Goal: Transaction & Acquisition: Purchase product/service

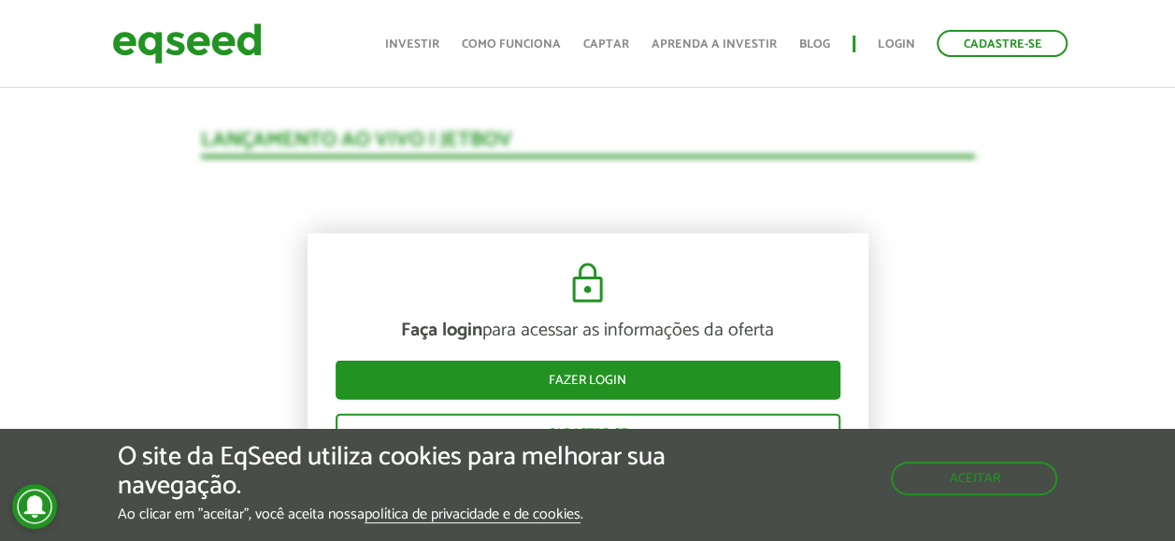
scroll to position [1850, 0]
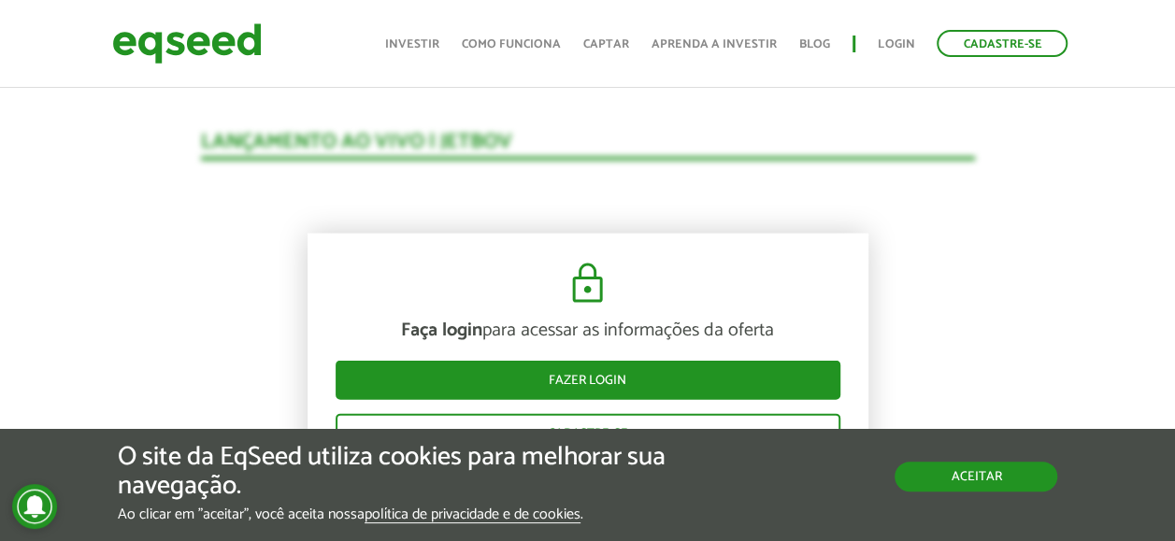
click at [996, 475] on button "Aceitar" at bounding box center [976, 477] width 163 height 30
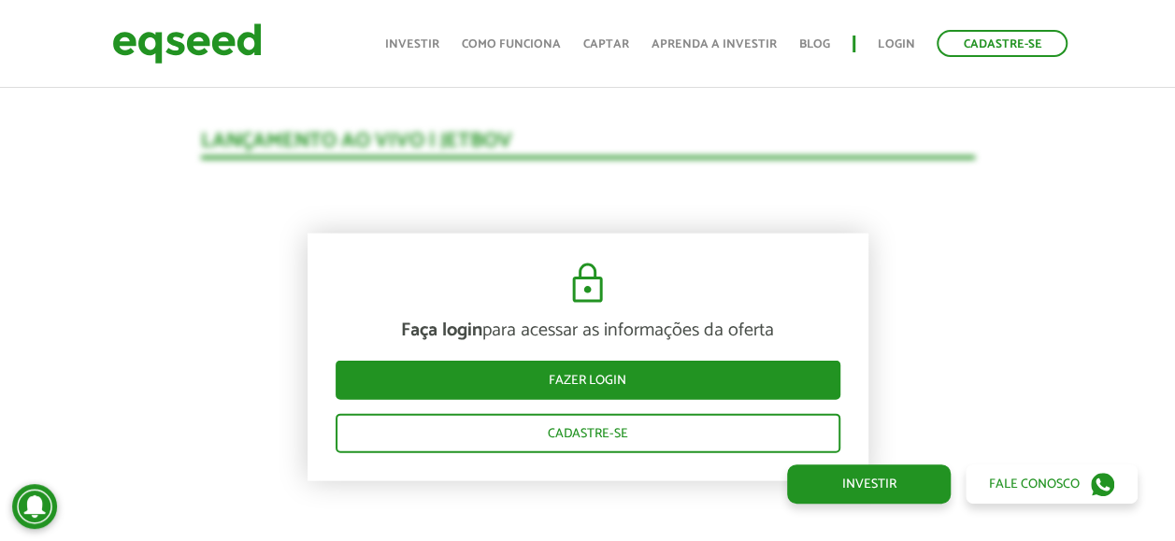
scroll to position [1850, 0]
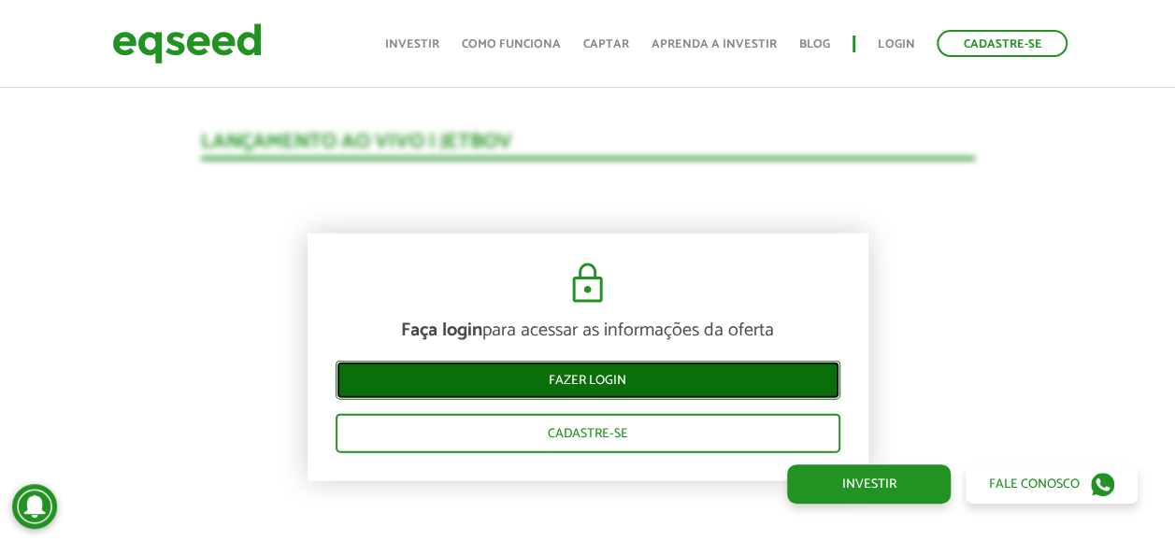
click at [623, 387] on link "Fazer login" at bounding box center [588, 380] width 505 height 39
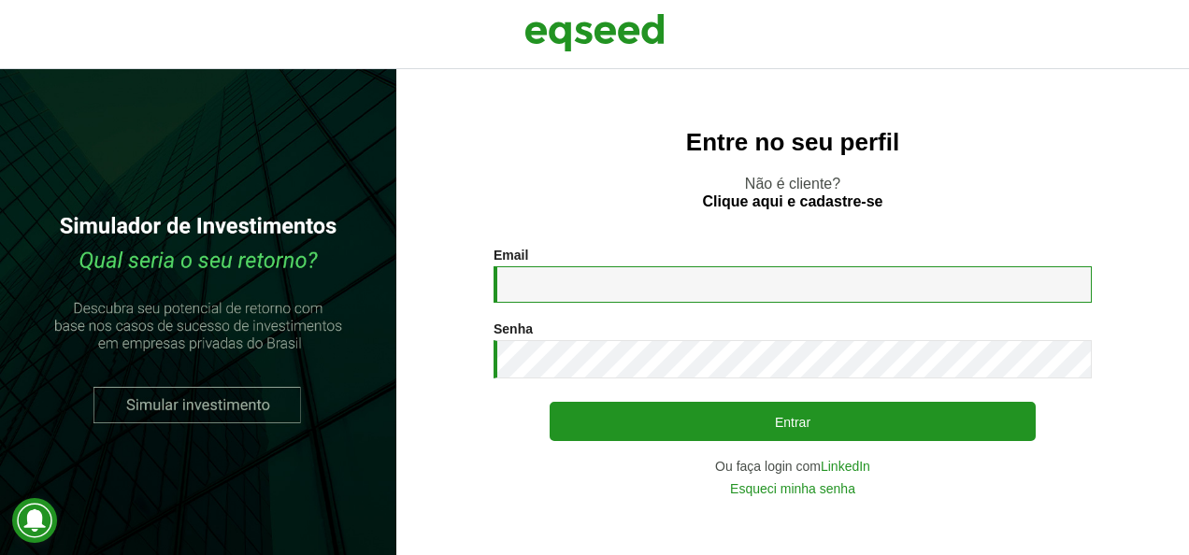
click at [583, 294] on input "Email *" at bounding box center [793, 284] width 598 height 36
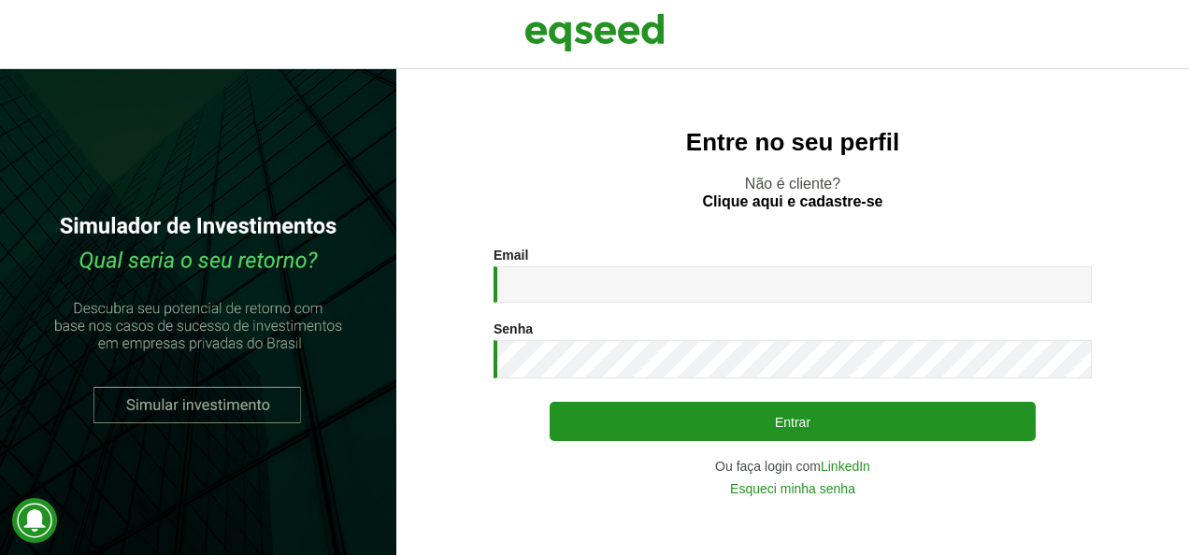
click at [991, 496] on div "Entre no seu perfil Não é cliente? Clique aqui e cadastre-se Email * Digite seu…" at bounding box center [792, 312] width 793 height 486
click at [838, 464] on link "LinkedIn" at bounding box center [846, 466] width 50 height 13
